Goal: Task Accomplishment & Management: Complete application form

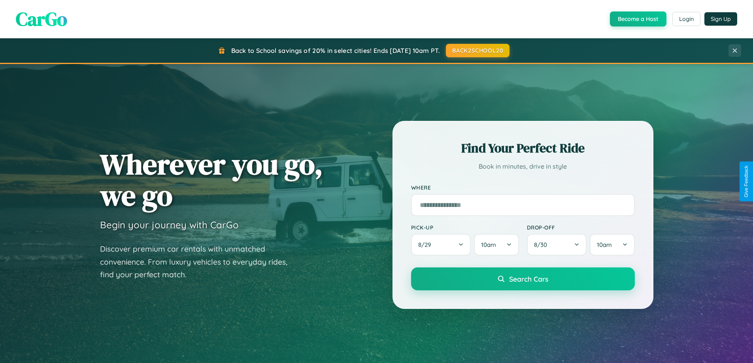
scroll to position [1520, 0]
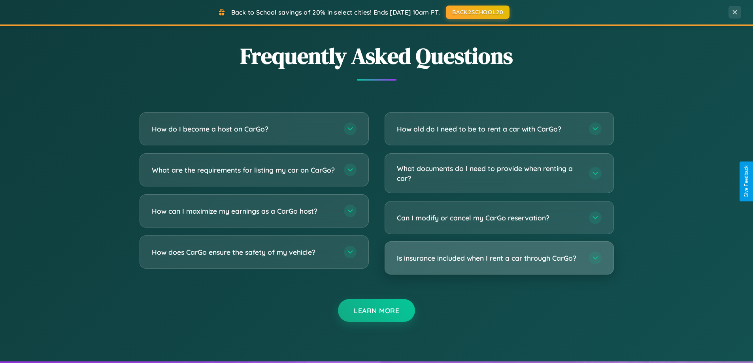
click at [499, 258] on h3 "Is insurance included when I rent a car through CarGo?" at bounding box center [489, 258] width 184 height 10
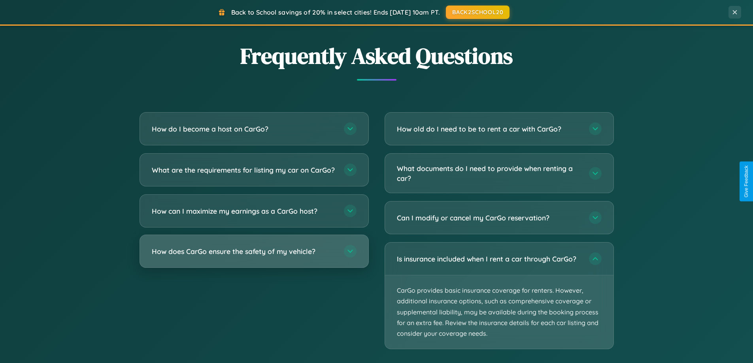
click at [254, 256] on h3 "How does CarGo ensure the safety of my vehicle?" at bounding box center [244, 252] width 184 height 10
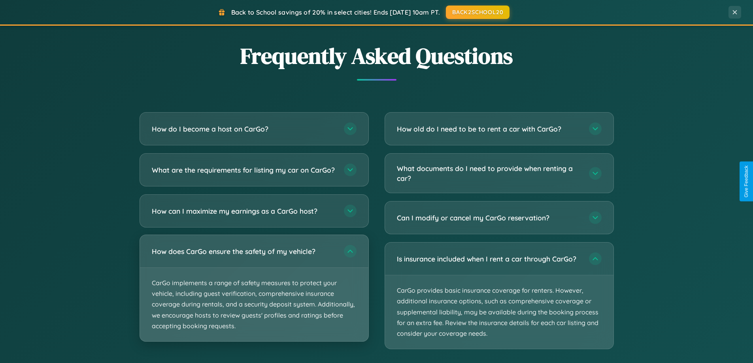
click at [254, 295] on p "CarGo implements a range of safety measures to protect your vehicle, including …" at bounding box center [254, 304] width 228 height 73
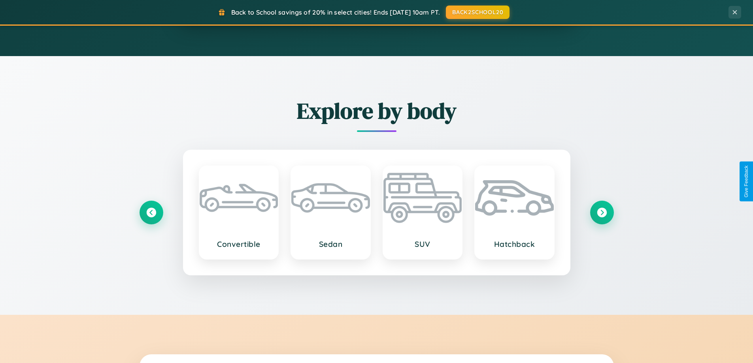
scroll to position [341, 0]
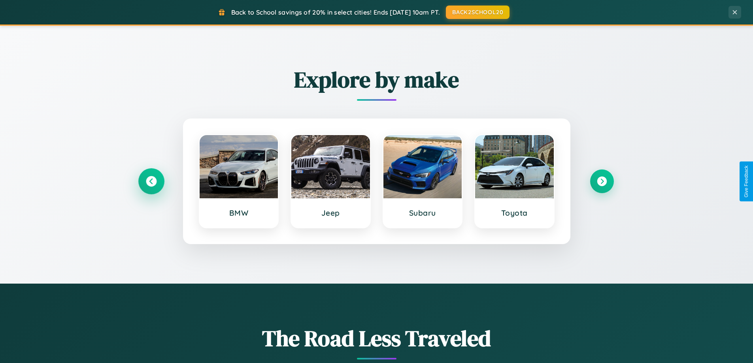
click at [151, 181] on icon at bounding box center [151, 181] width 11 height 11
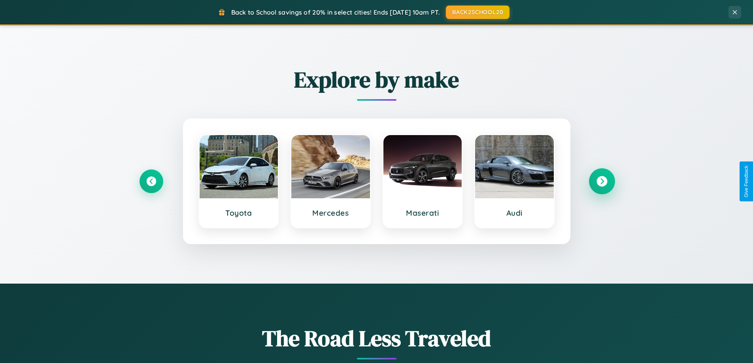
click at [601, 181] on icon at bounding box center [601, 181] width 11 height 11
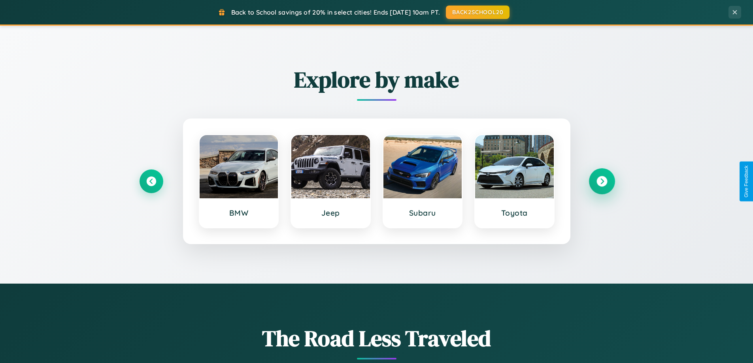
click at [601, 181] on icon at bounding box center [601, 181] width 11 height 11
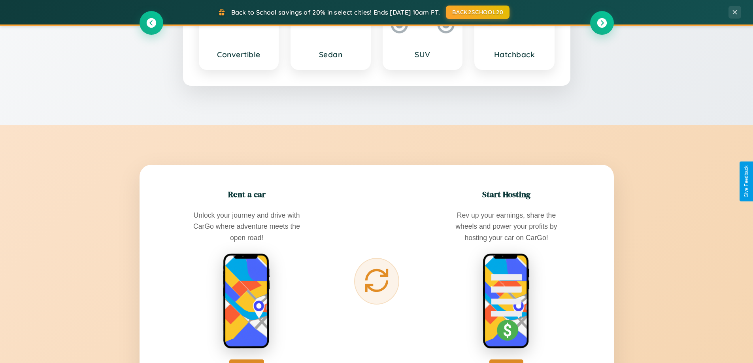
scroll to position [1269, 0]
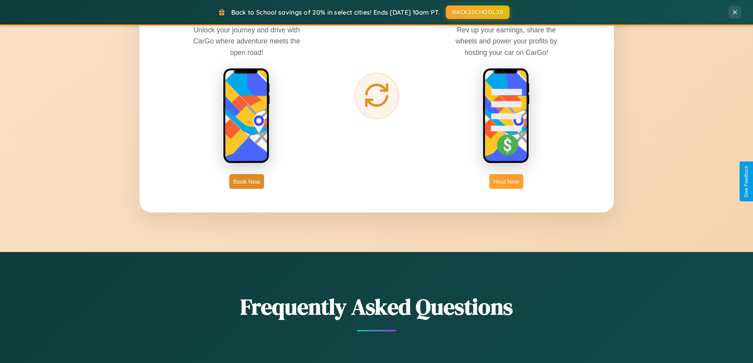
click at [506, 181] on button "Host Now" at bounding box center [506, 181] width 34 height 15
